Goal: Transaction & Acquisition: Purchase product/service

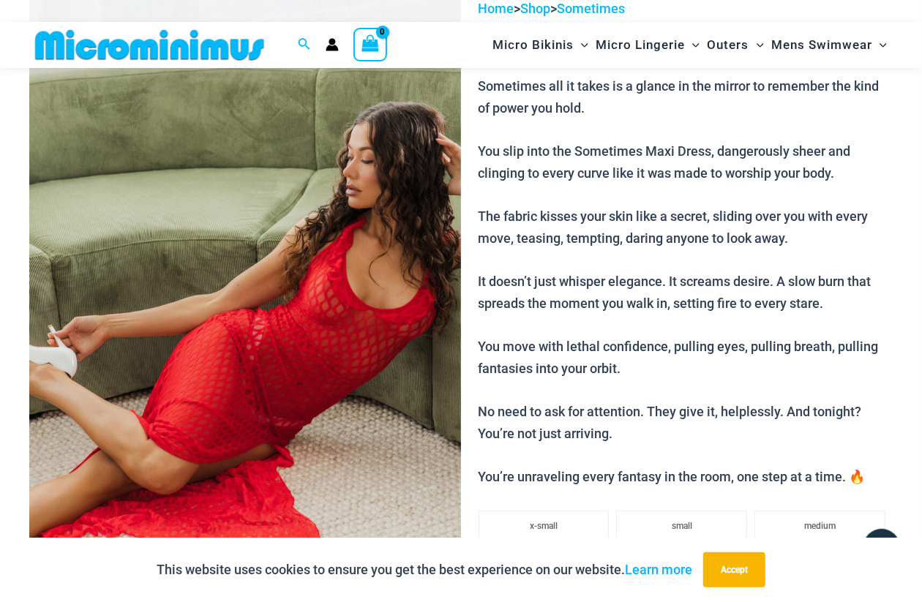
scroll to position [134, 0]
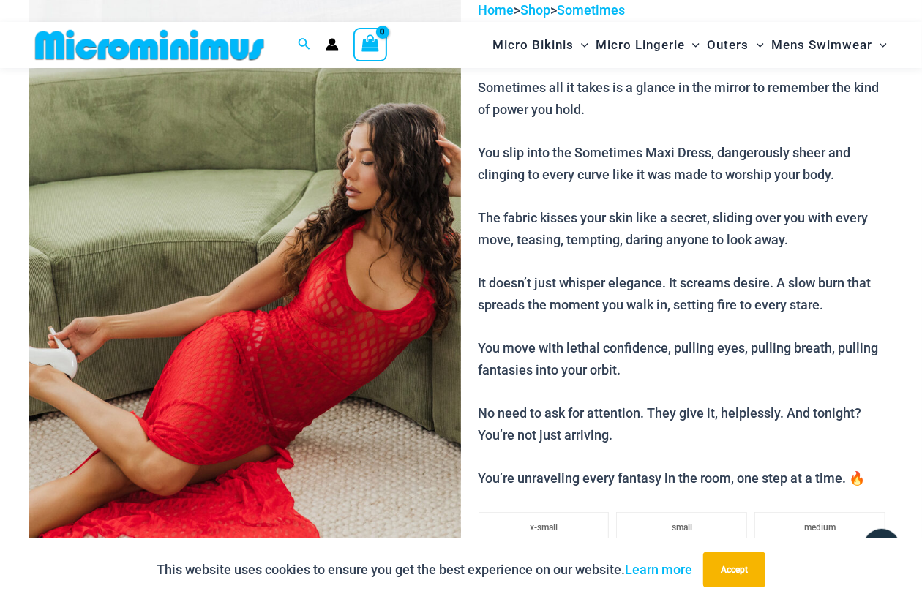
click at [343, 243] on img at bounding box center [245, 323] width 432 height 648
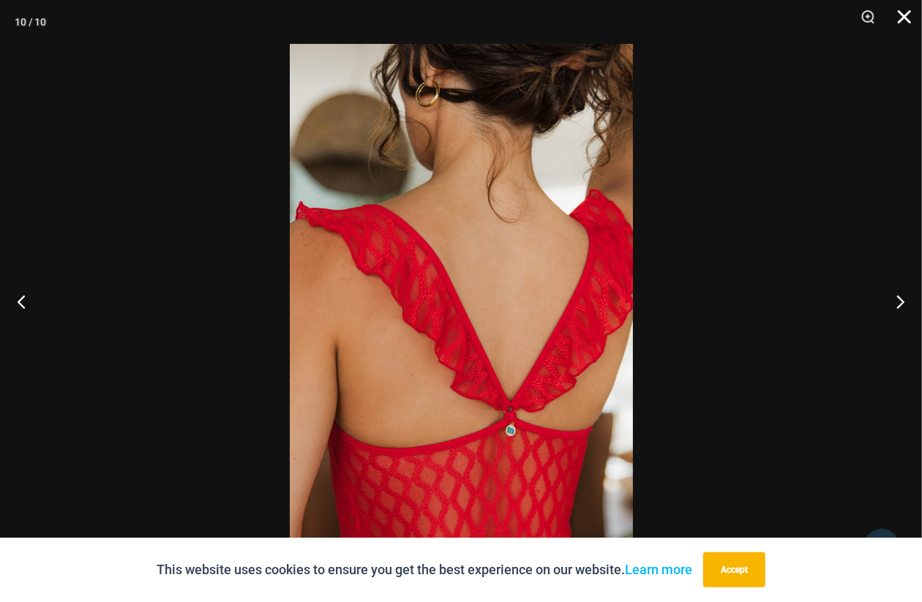
click at [910, 17] on button "Close" at bounding box center [899, 22] width 37 height 44
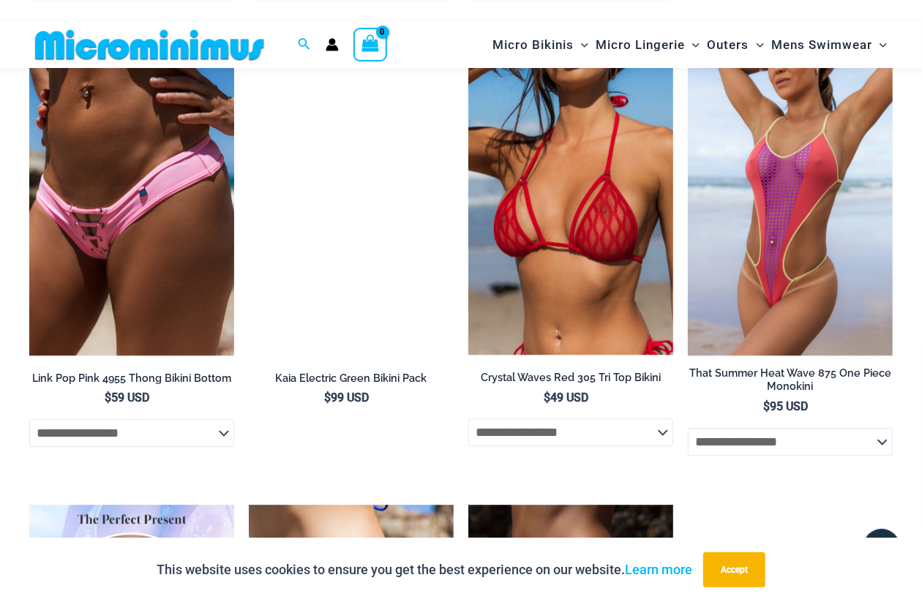
scroll to position [1891, 0]
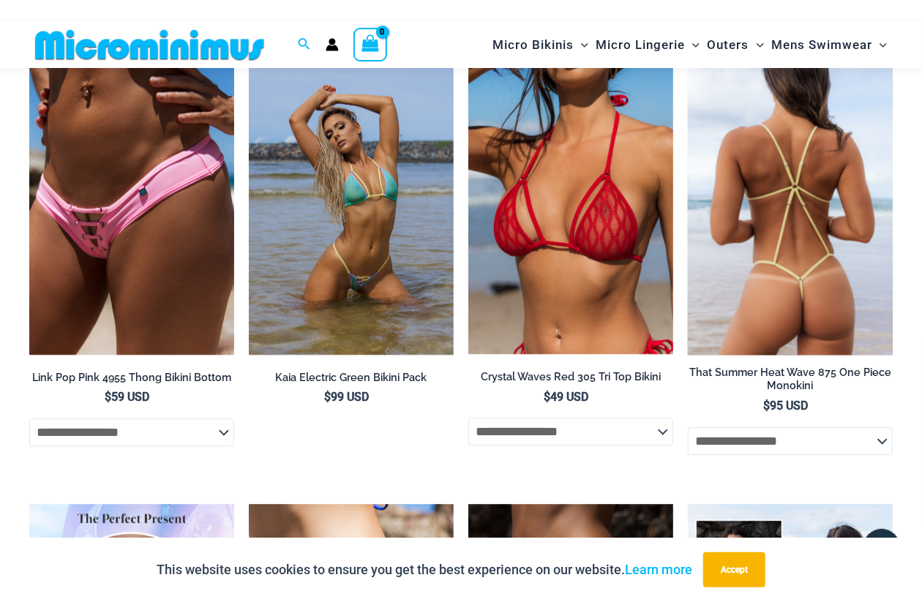
click at [811, 258] on img at bounding box center [790, 201] width 205 height 307
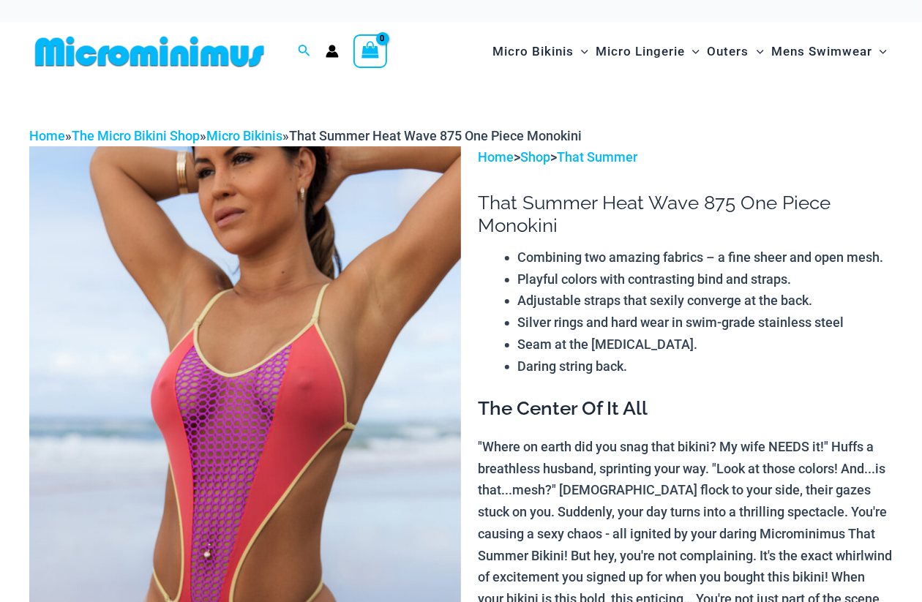
click at [377, 246] on img at bounding box center [245, 470] width 432 height 648
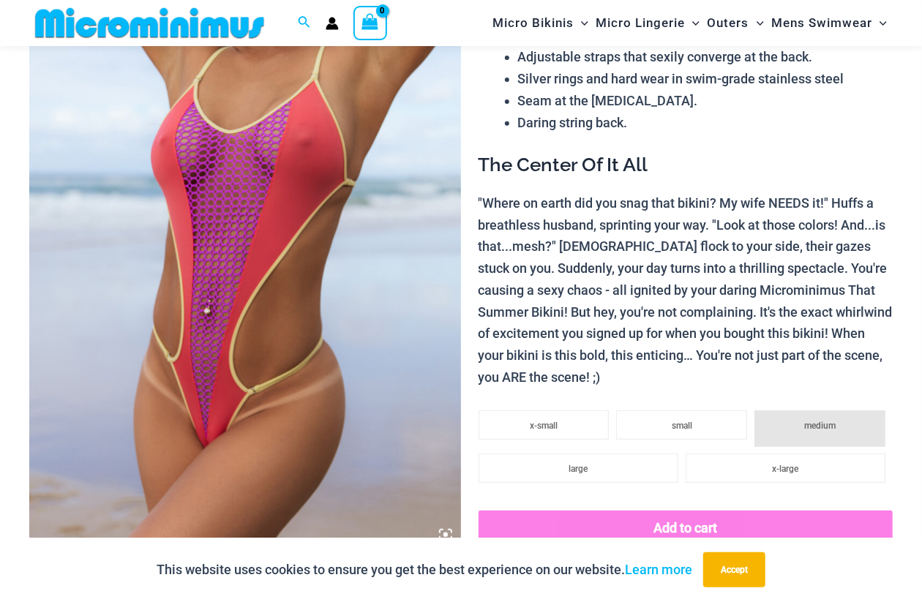
scroll to position [132, 0]
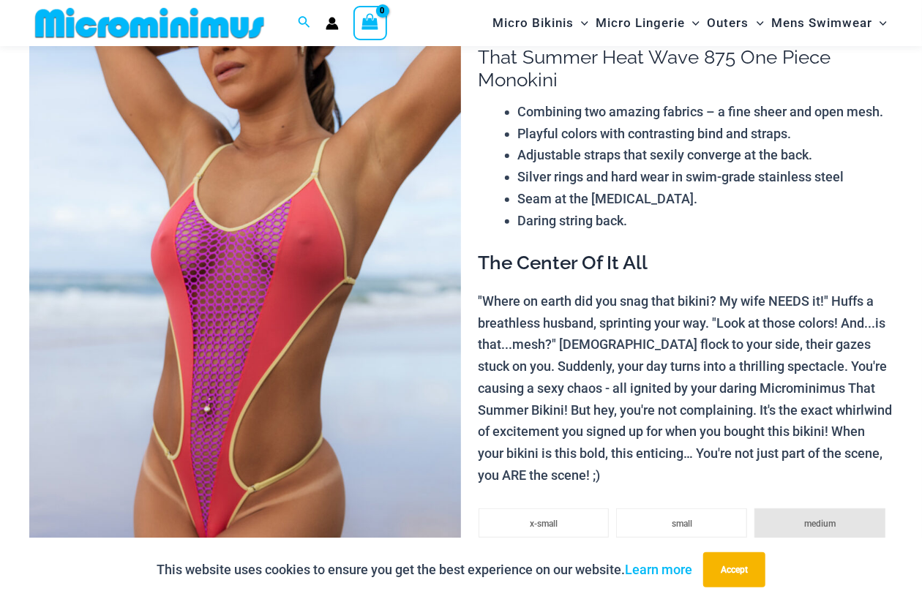
click at [377, 246] on img at bounding box center [245, 325] width 432 height 648
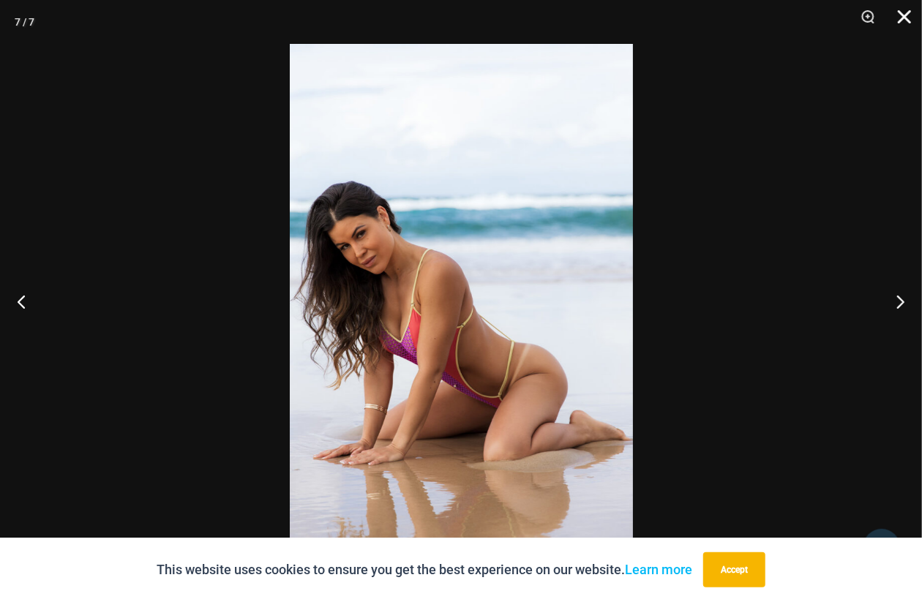
click at [911, 12] on button "Close" at bounding box center [899, 22] width 37 height 44
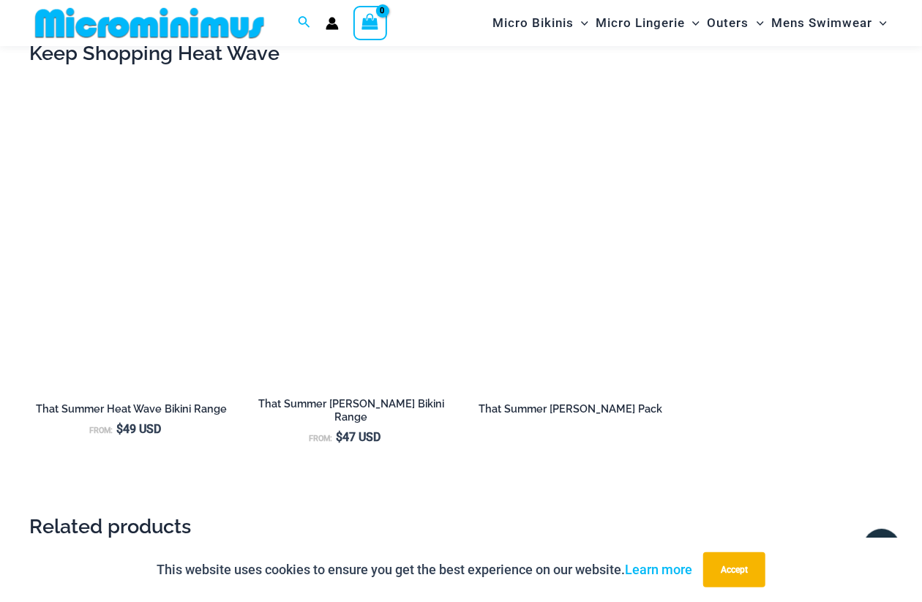
scroll to position [1304, 0]
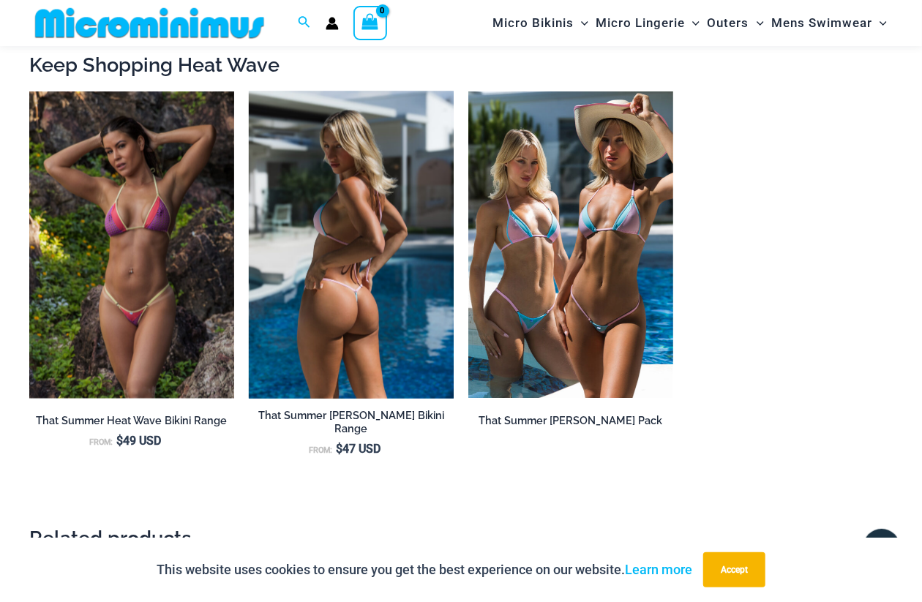
click at [369, 182] on img at bounding box center [351, 245] width 205 height 307
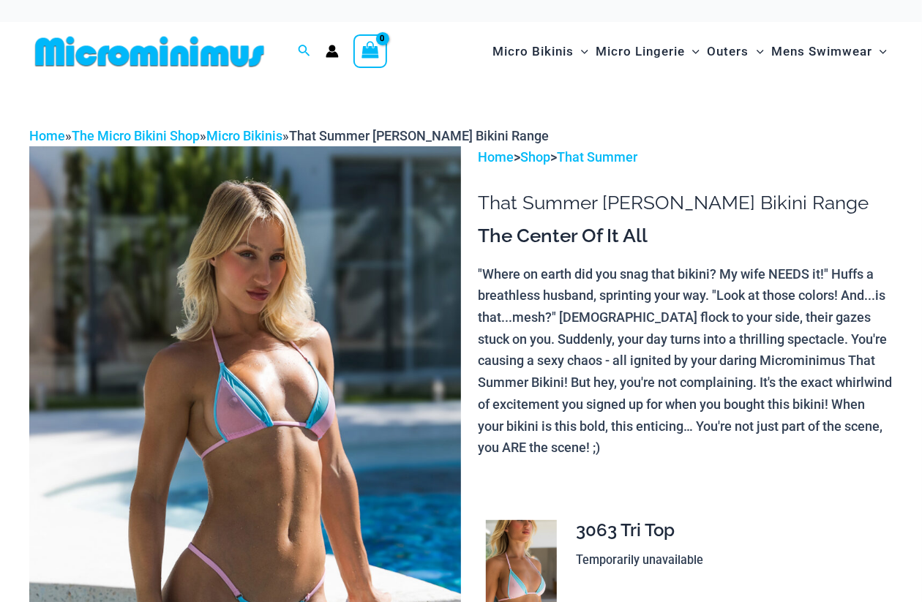
click at [369, 184] on img at bounding box center [245, 470] width 432 height 648
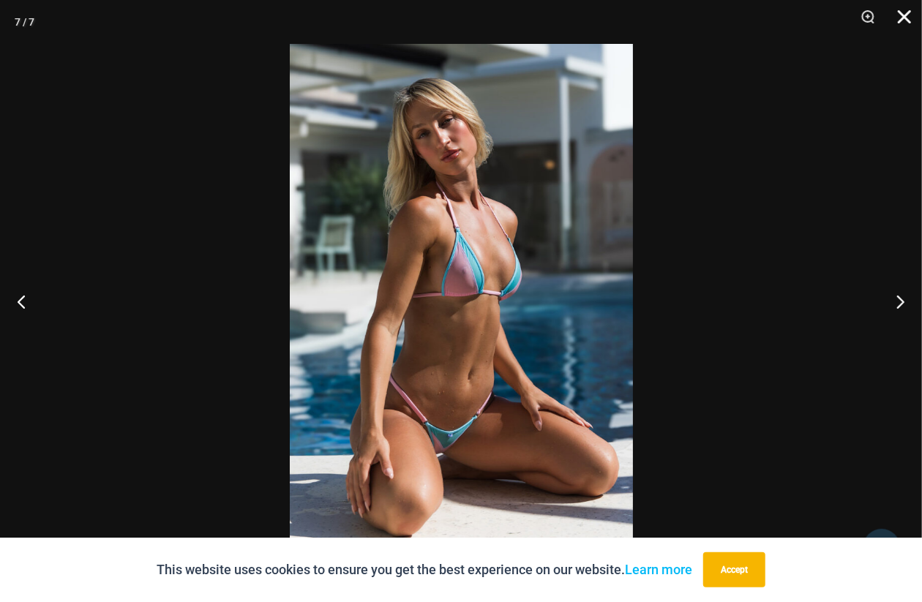
click at [901, 19] on button "Close" at bounding box center [899, 22] width 37 height 44
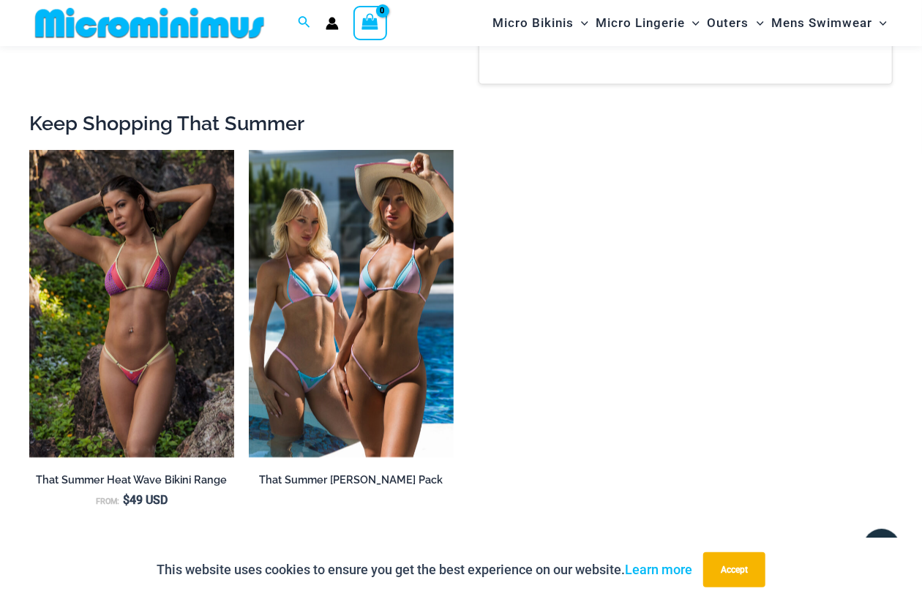
scroll to position [1523, 0]
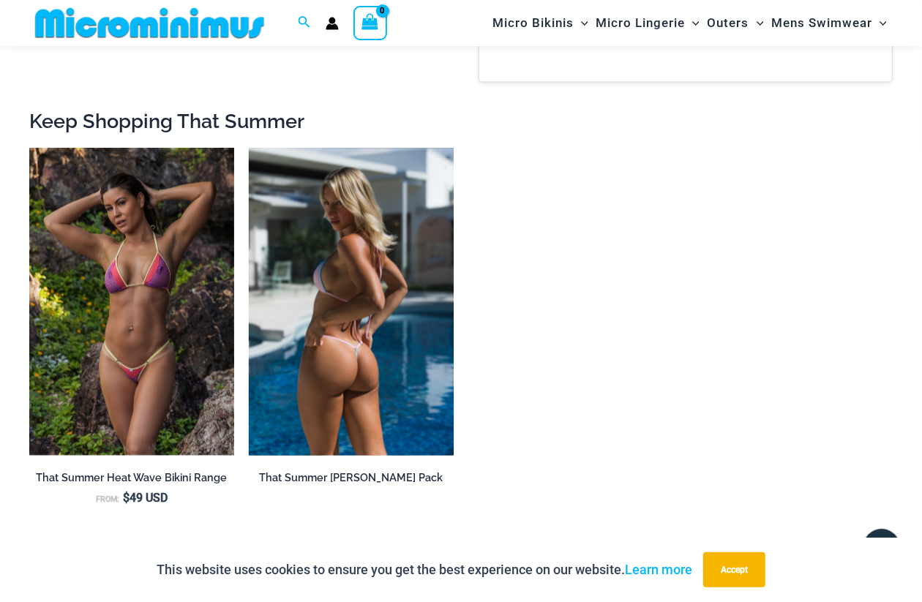
click at [403, 228] on img at bounding box center [351, 301] width 205 height 307
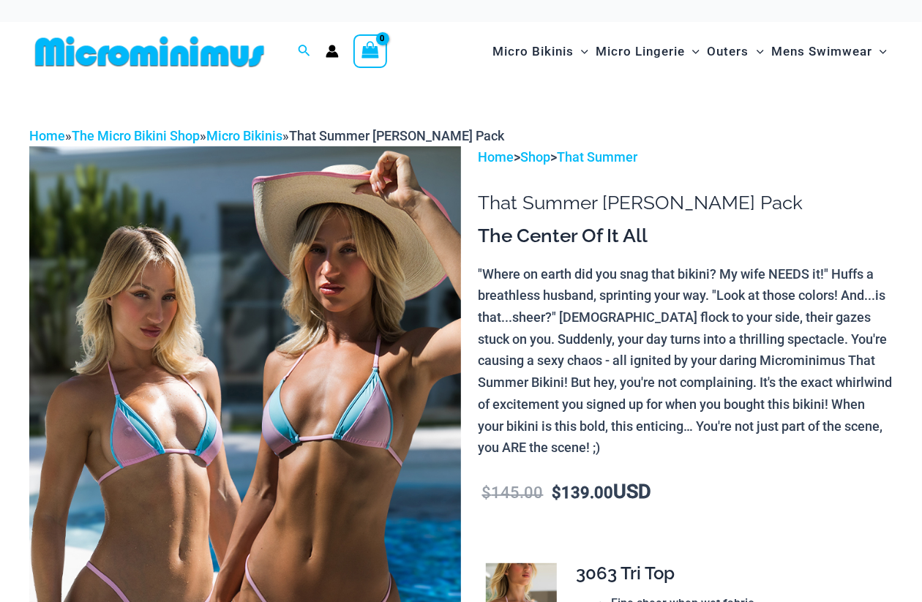
click at [335, 274] on img at bounding box center [245, 470] width 432 height 648
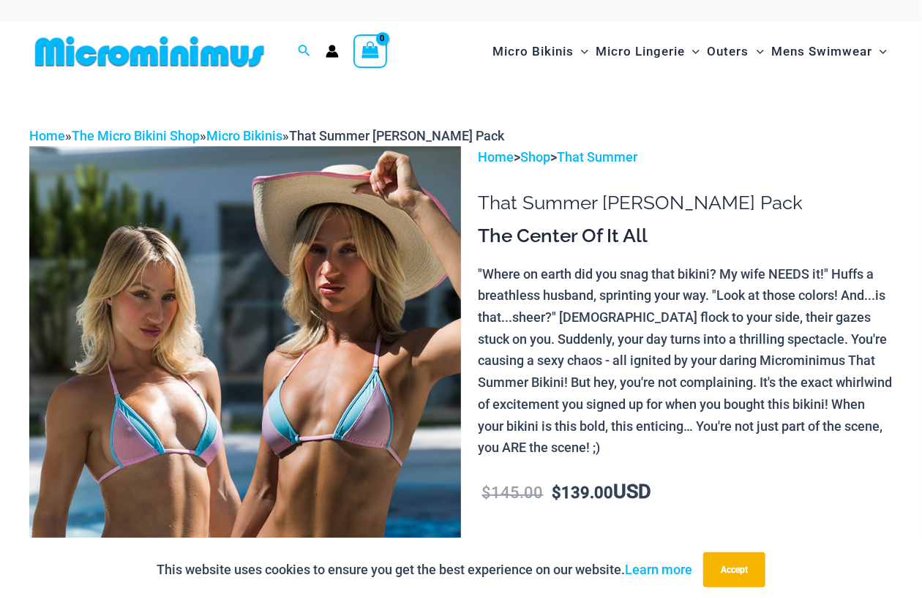
click at [335, 274] on img at bounding box center [245, 470] width 432 height 648
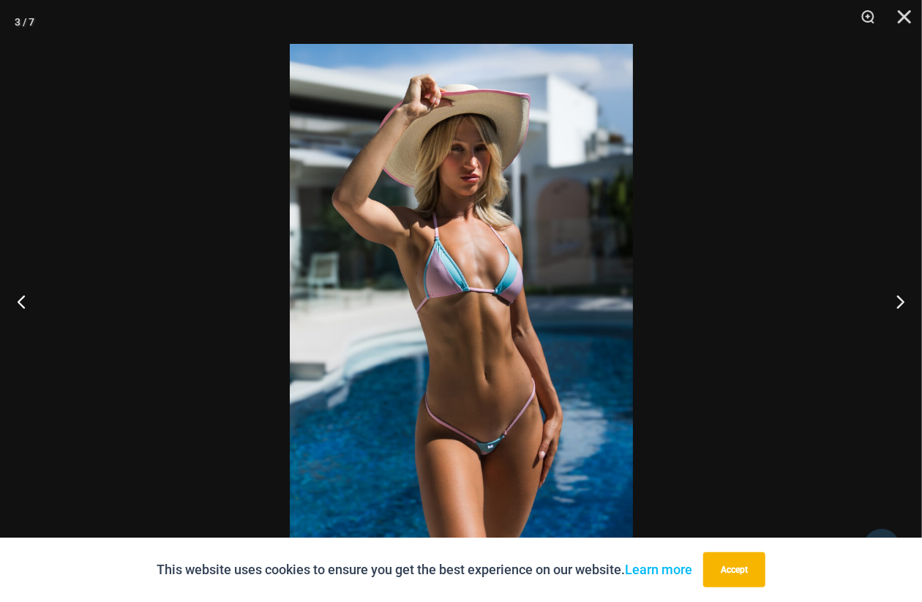
drag, startPoint x: 534, startPoint y: 5, endPoint x: 461, endPoint y: 105, distance: 124.2
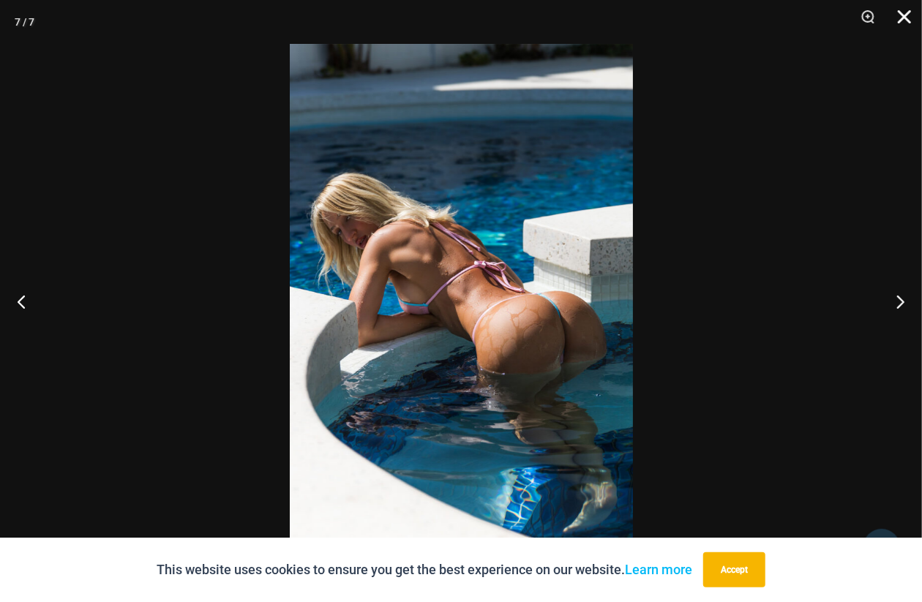
click at [896, 12] on button "Close" at bounding box center [899, 22] width 37 height 44
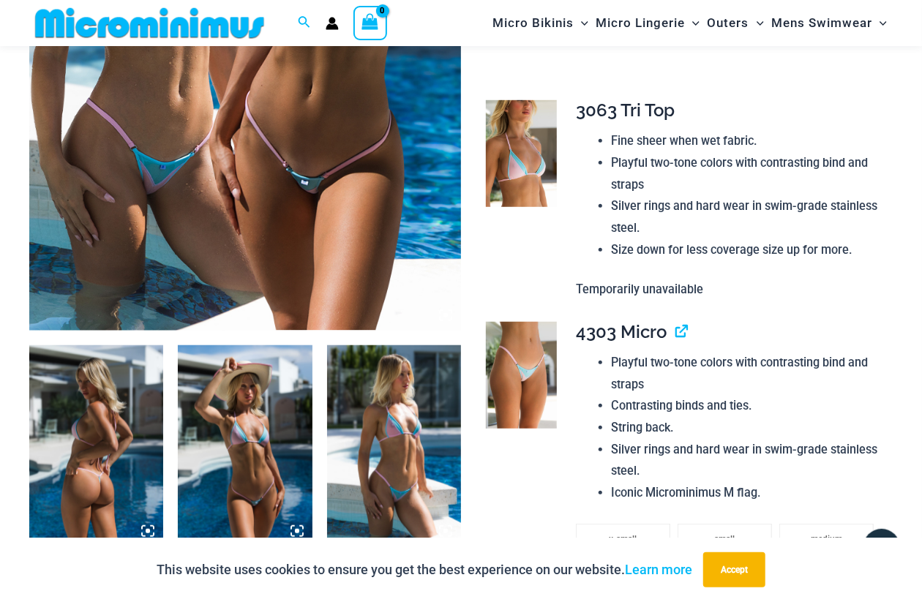
scroll to position [425, 0]
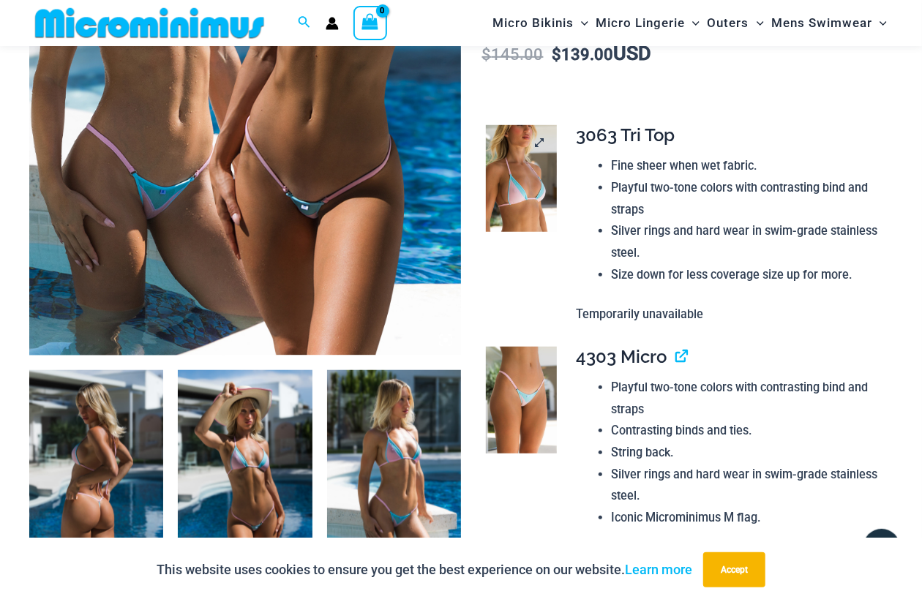
click at [530, 176] on img at bounding box center [521, 178] width 71 height 107
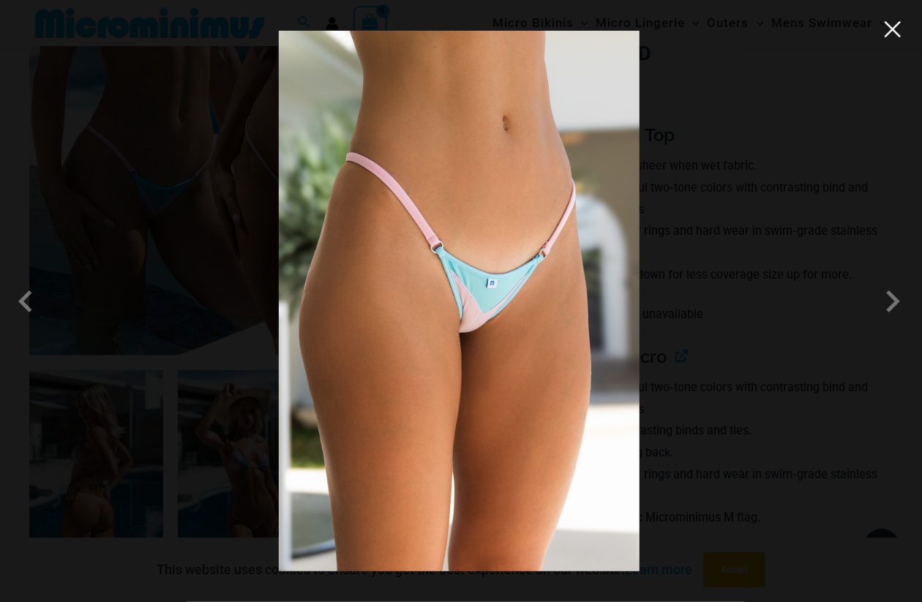
click at [899, 26] on button "Close" at bounding box center [893, 29] width 22 height 22
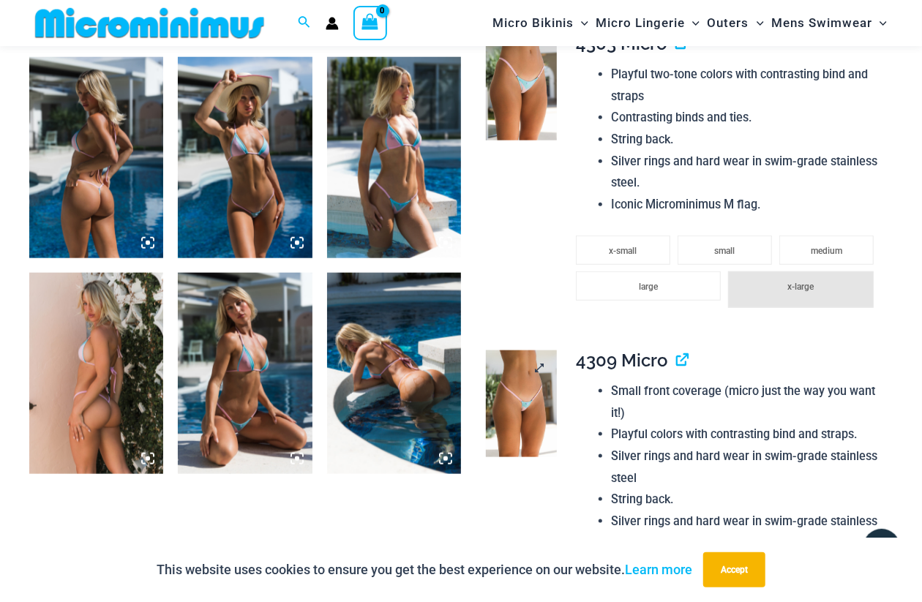
scroll to position [718, 0]
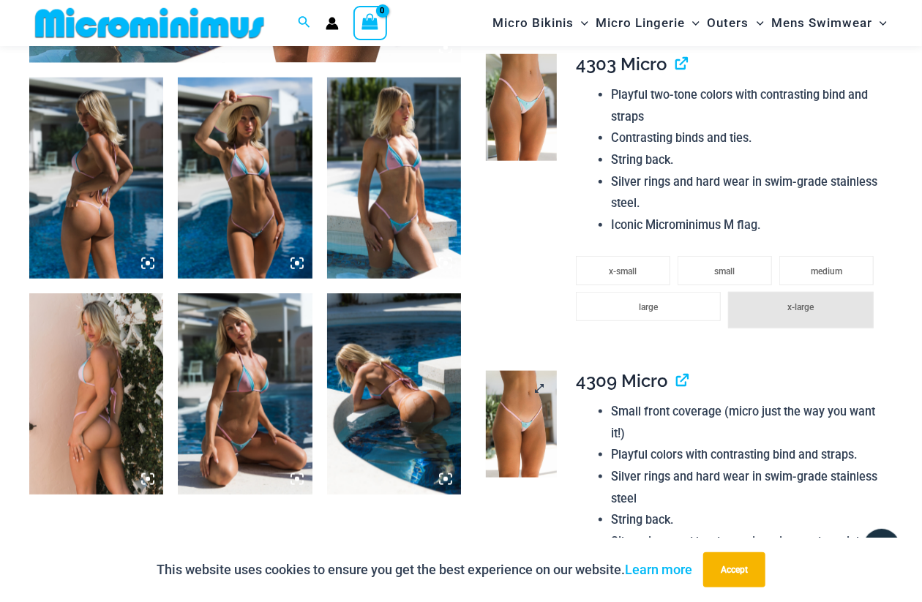
click at [523, 410] on img at bounding box center [521, 424] width 71 height 107
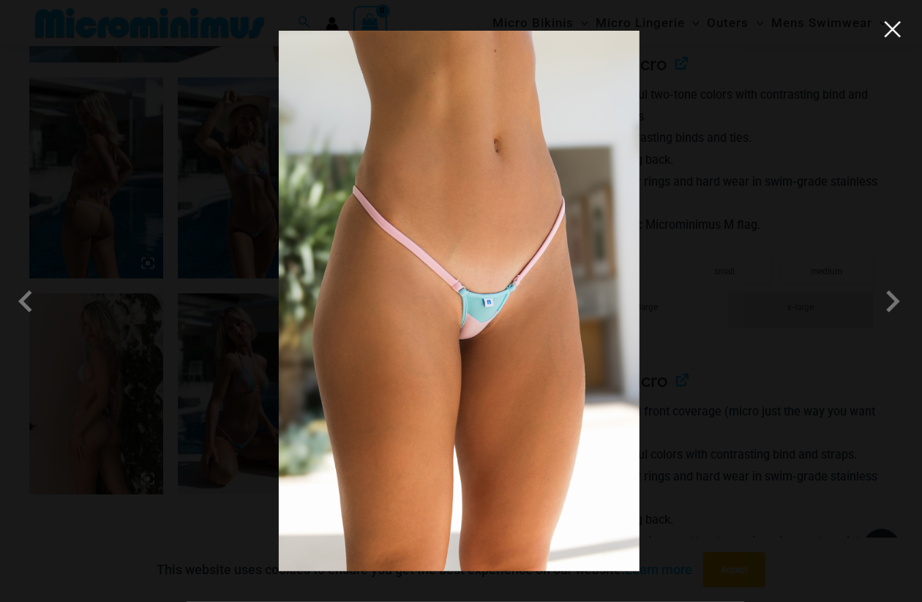
drag, startPoint x: 898, startPoint y: 26, endPoint x: 889, endPoint y: 30, distance: 9.5
click at [898, 26] on button "Close" at bounding box center [893, 29] width 22 height 22
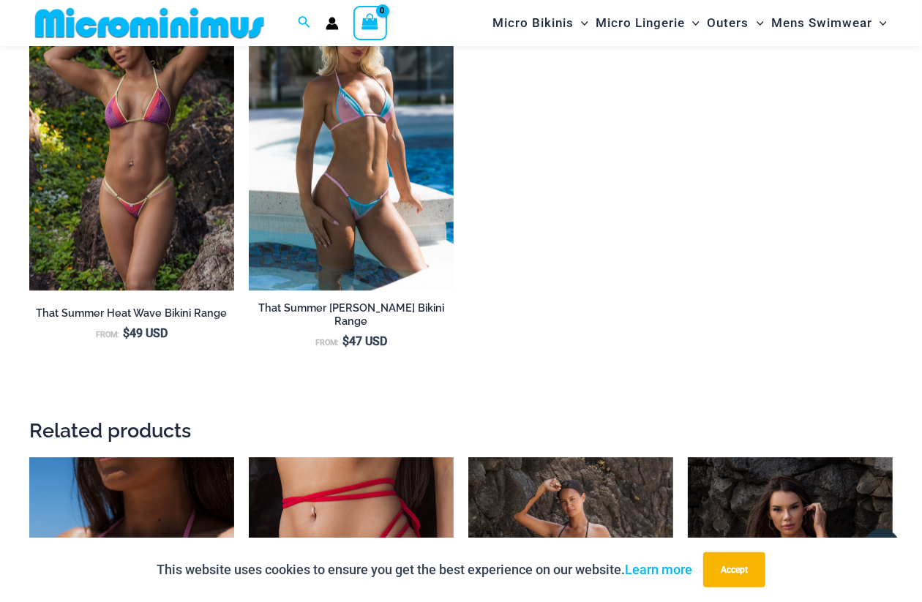
scroll to position [2255, 0]
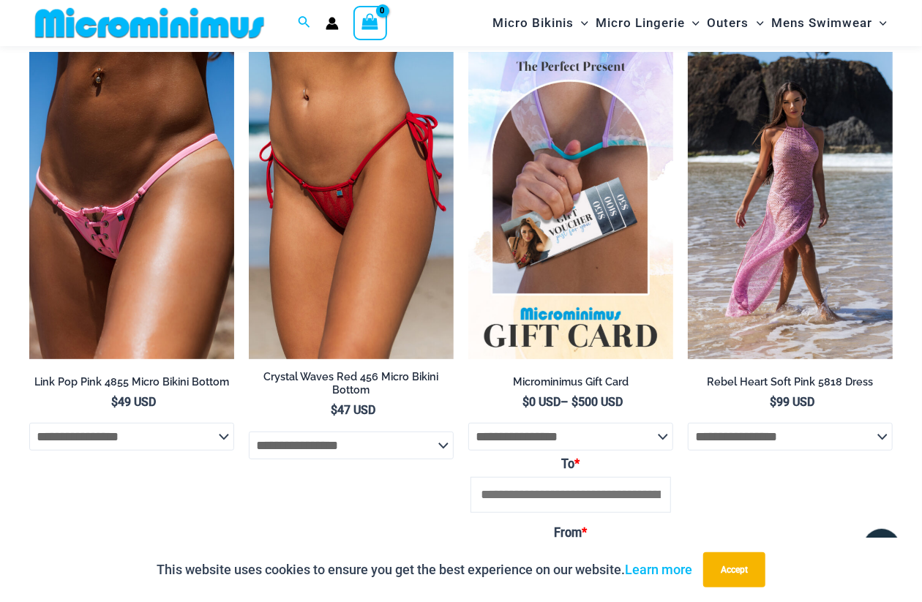
scroll to position [2987, 0]
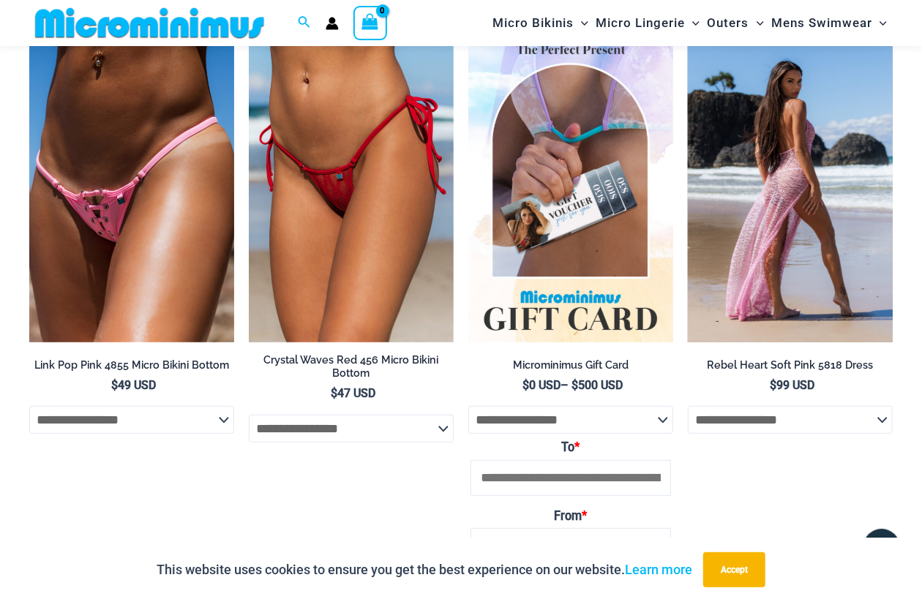
click at [735, 187] on img at bounding box center [790, 188] width 205 height 307
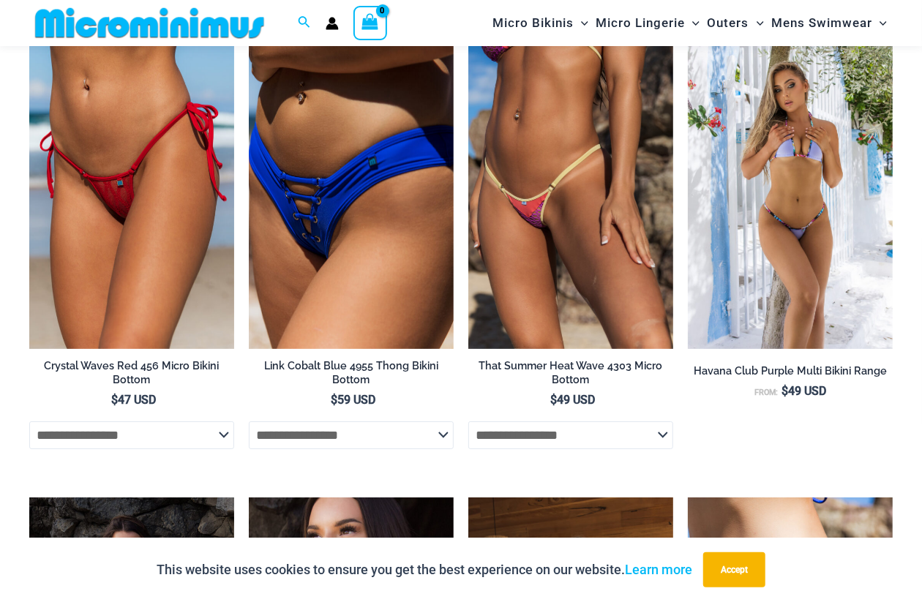
scroll to position [2553, 0]
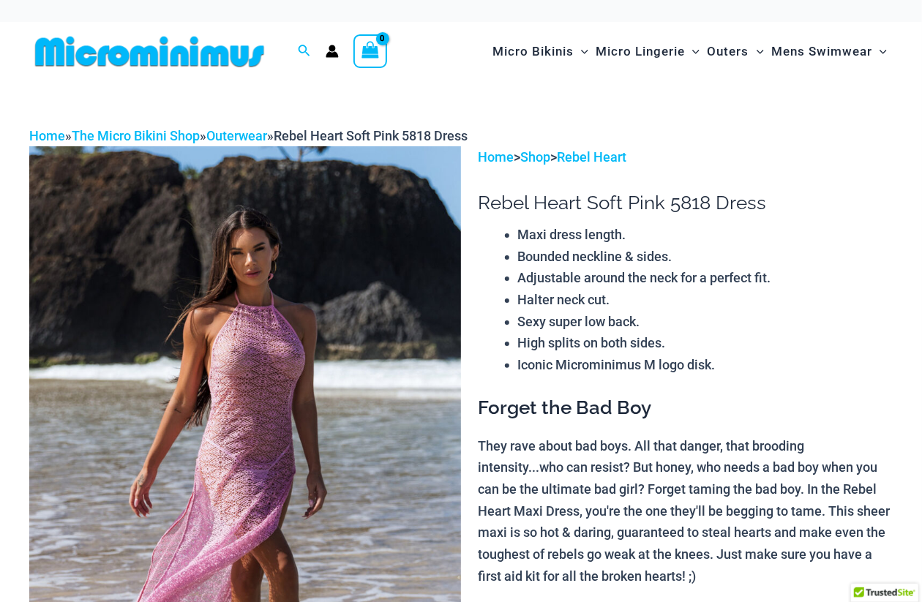
click at [377, 245] on img at bounding box center [245, 470] width 432 height 648
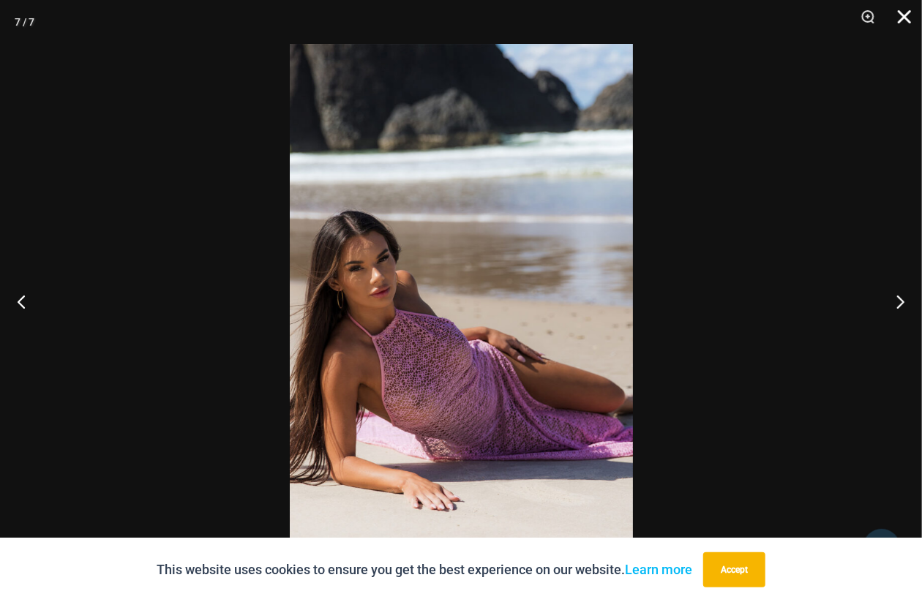
click at [905, 12] on button "Close" at bounding box center [899, 22] width 37 height 44
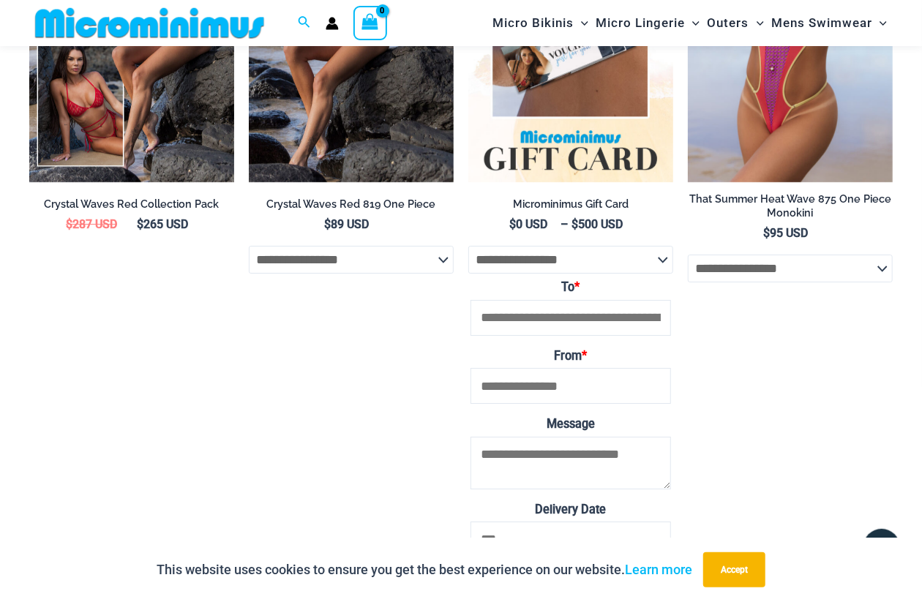
scroll to position [2623, 0]
